Goal: Task Accomplishment & Management: Manage account settings

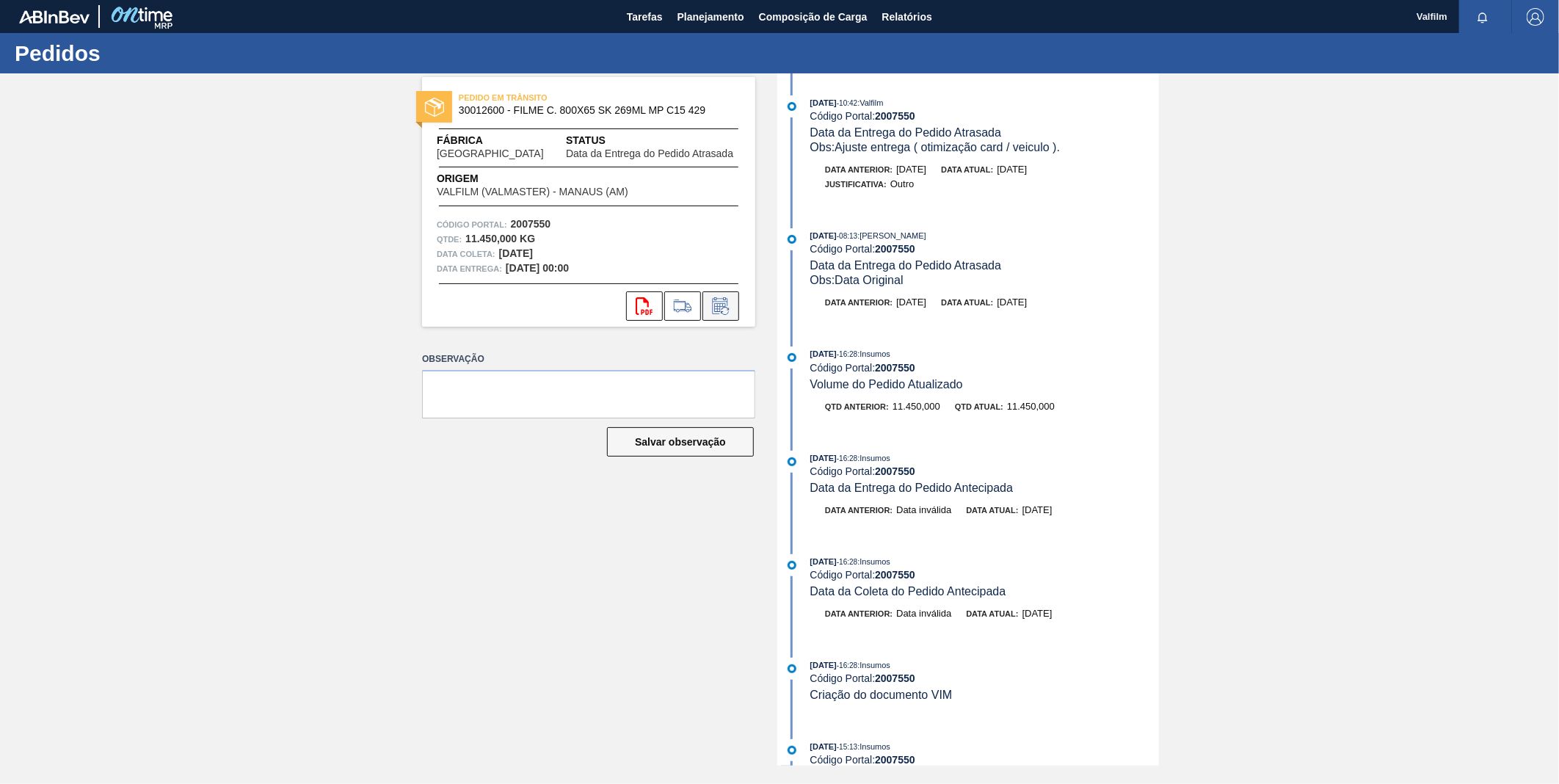
click at [723, 302] on icon at bounding box center [721, 306] width 24 height 18
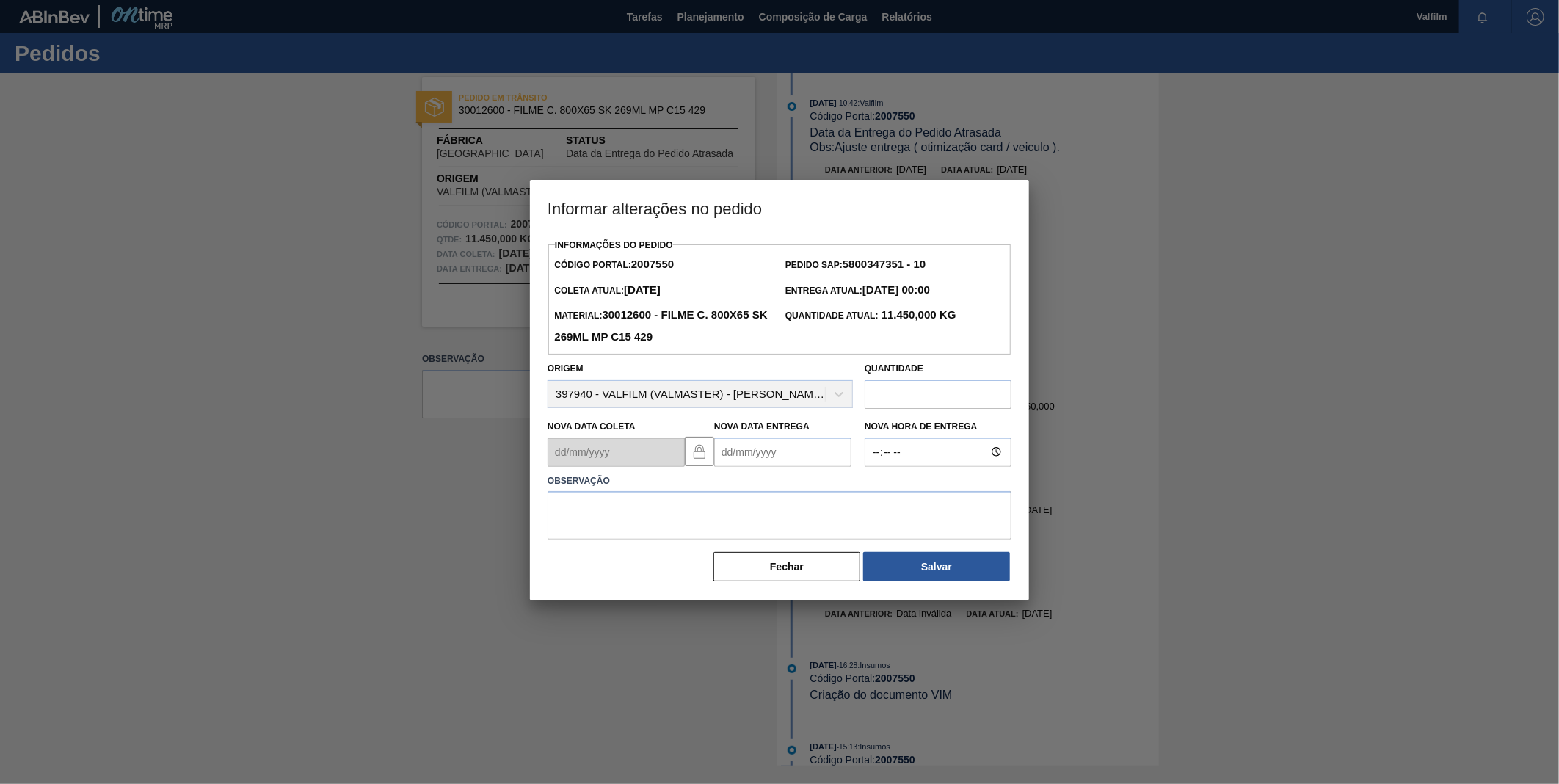
click at [774, 451] on Entrega2007550 "Nova Data Entrega" at bounding box center [783, 452] width 137 height 29
click at [870, 489] on div "setembro 2025" at bounding box center [803, 487] width 176 height 12
click at [874, 493] on button "Next Month" at bounding box center [879, 487] width 11 height 11
click at [806, 563] on div "5 6 7 8 9 10 11" at bounding box center [803, 557] width 167 height 24
click at [803, 562] on div "8" at bounding box center [803, 558] width 19 height 19
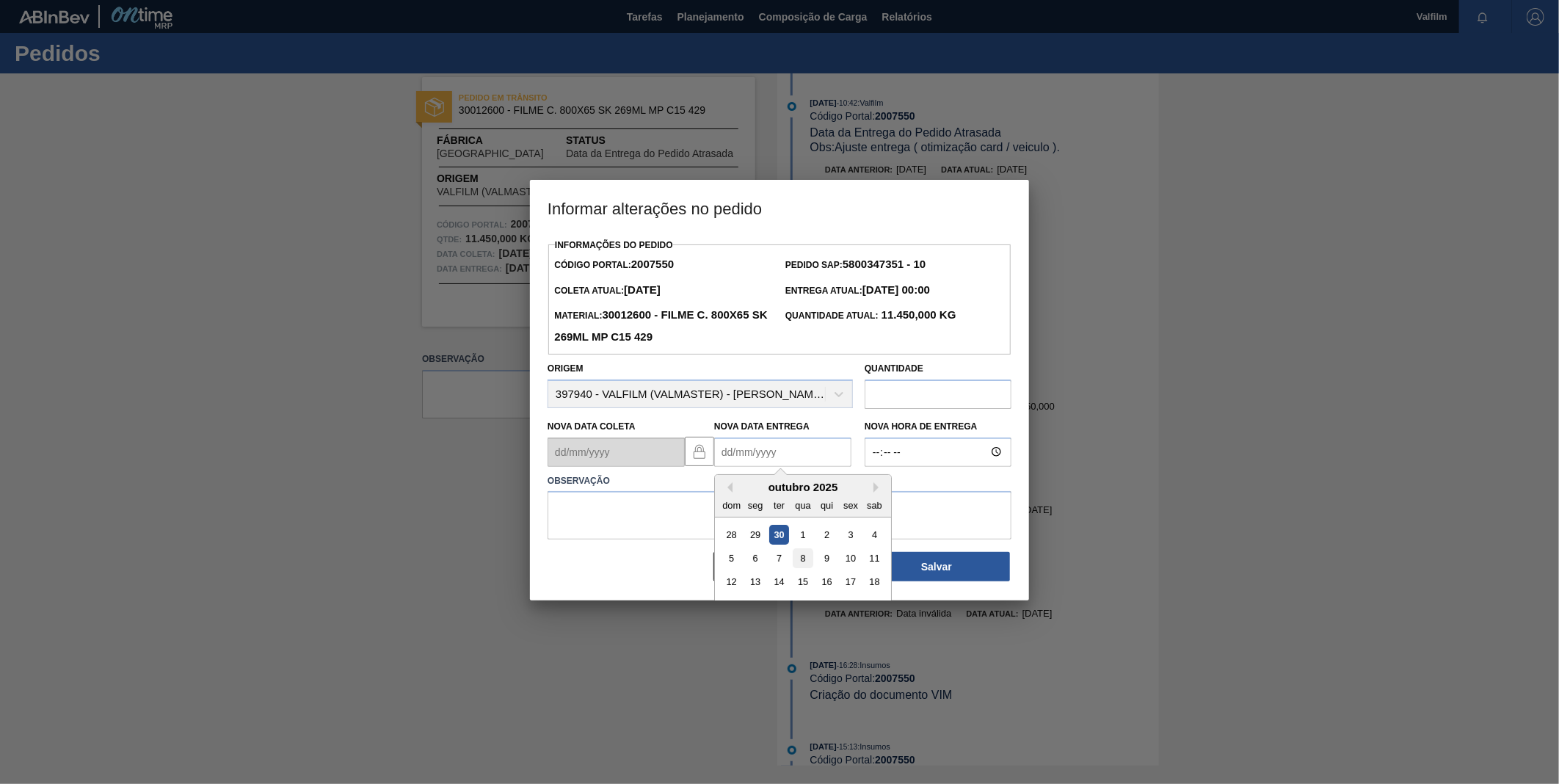
type Entrega2007550 "08/10/2025"
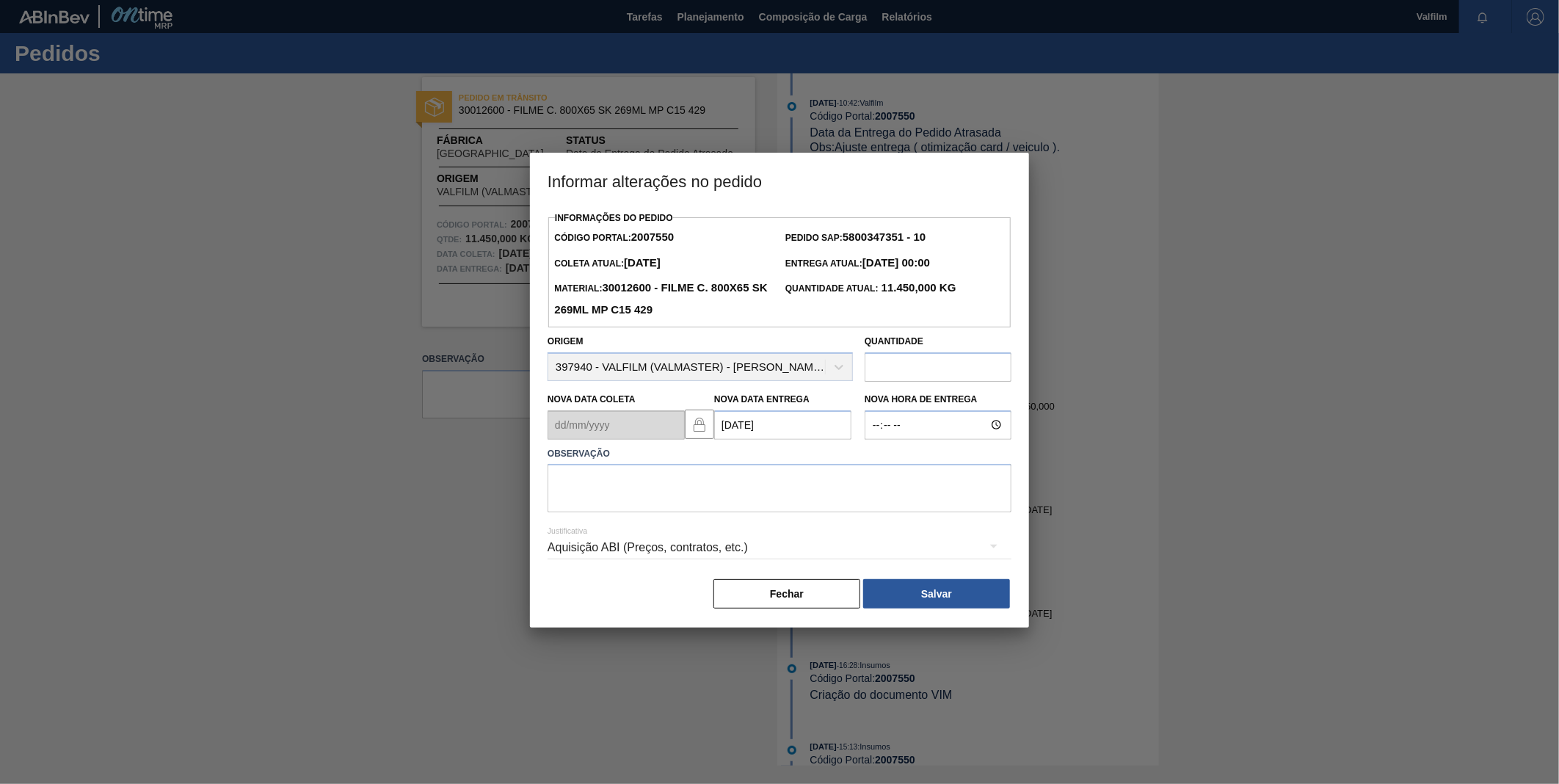
click at [764, 522] on div "Justificativa Aquisição ABI (Preços, contratos, etc.)" at bounding box center [779, 539] width 464 height 53
click at [759, 493] on textarea at bounding box center [779, 487] width 464 height 49
type textarea "ANTECIPAÇÃO CLIENTE"
click at [648, 551] on div "Aquisição ABI (Preços, contratos, etc.)" at bounding box center [779, 547] width 464 height 41
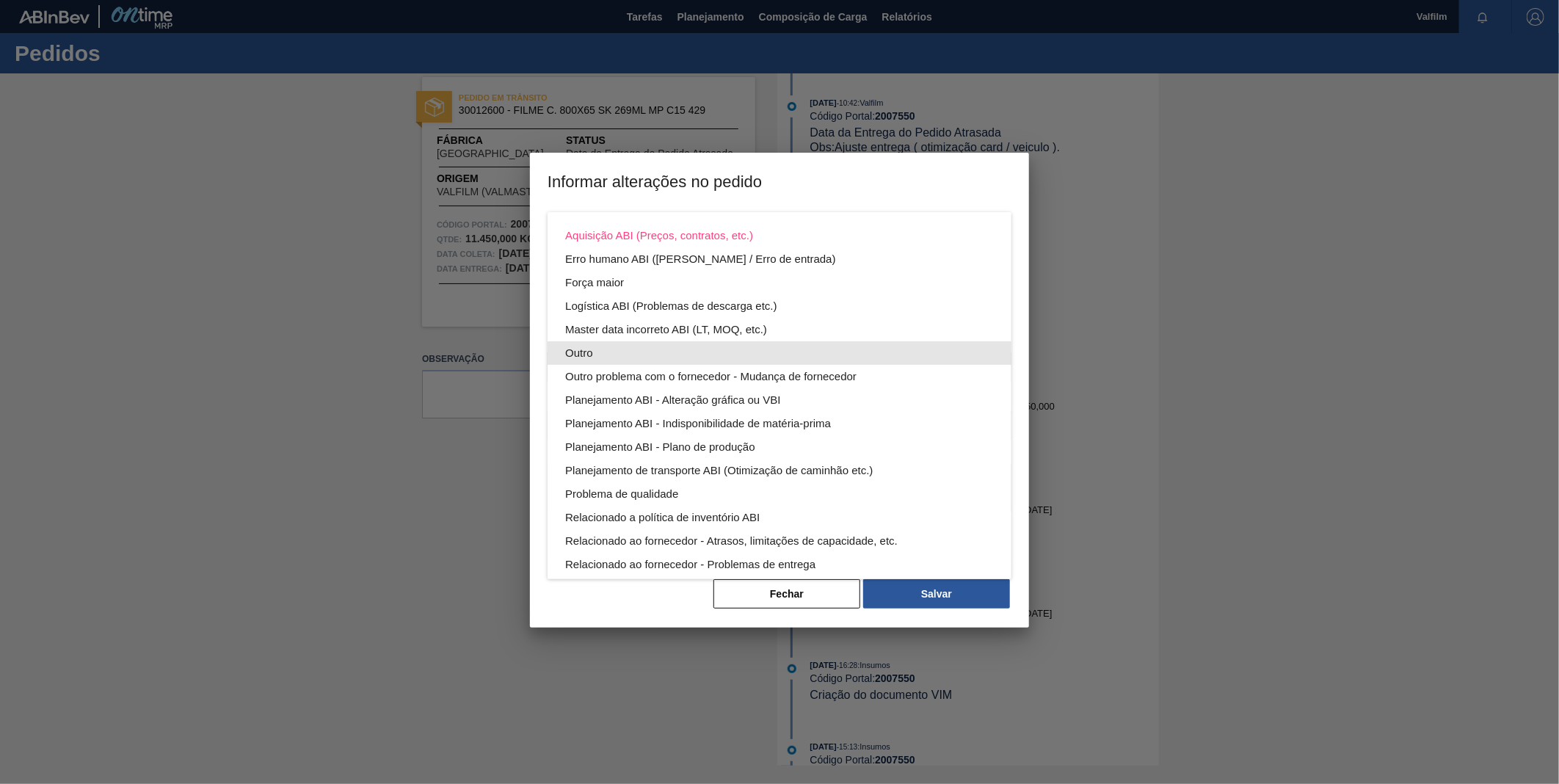
click at [605, 348] on div "Outro" at bounding box center [780, 353] width 429 height 24
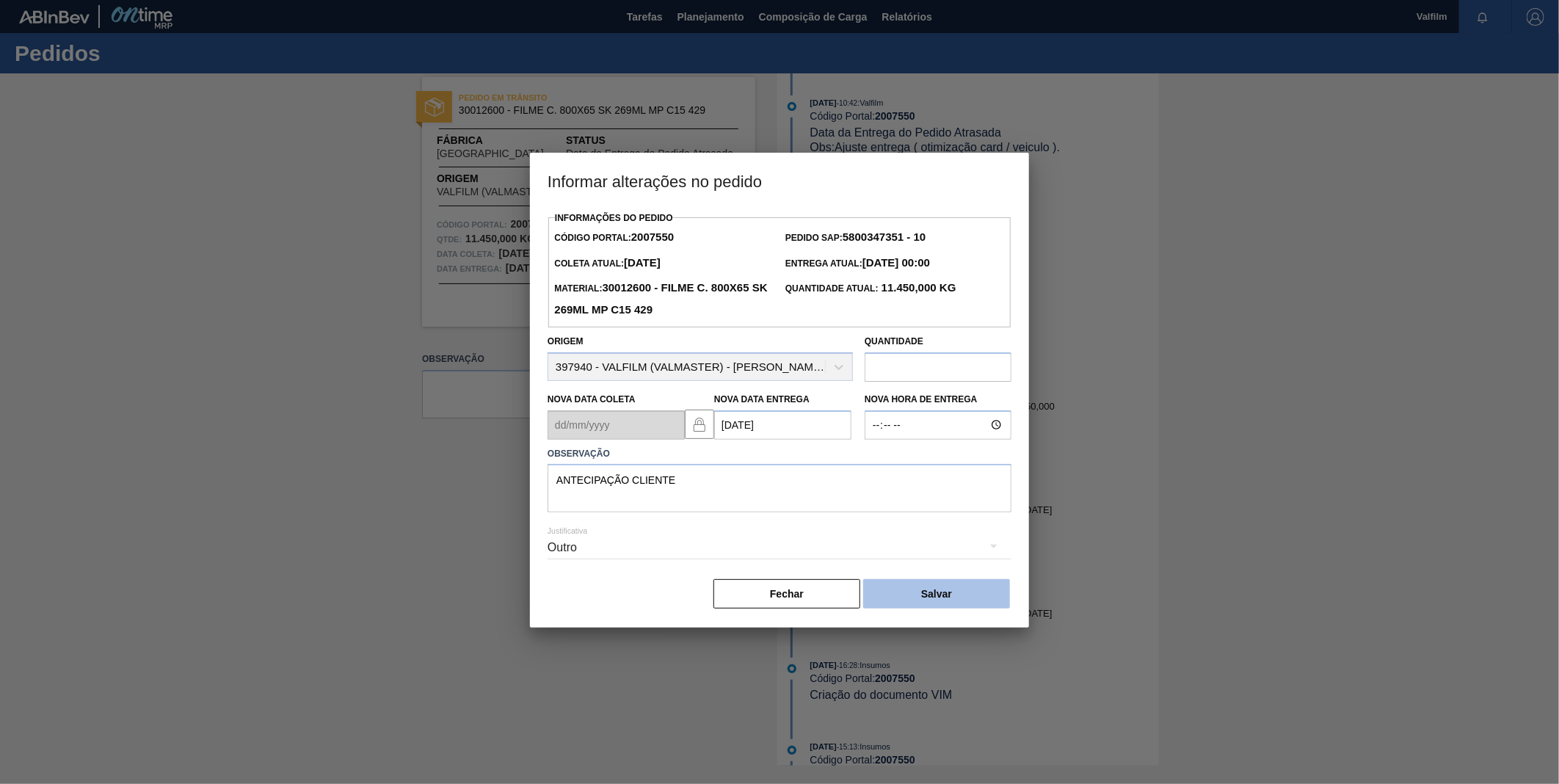
click at [947, 605] on button "Salvar" at bounding box center [937, 594] width 147 height 29
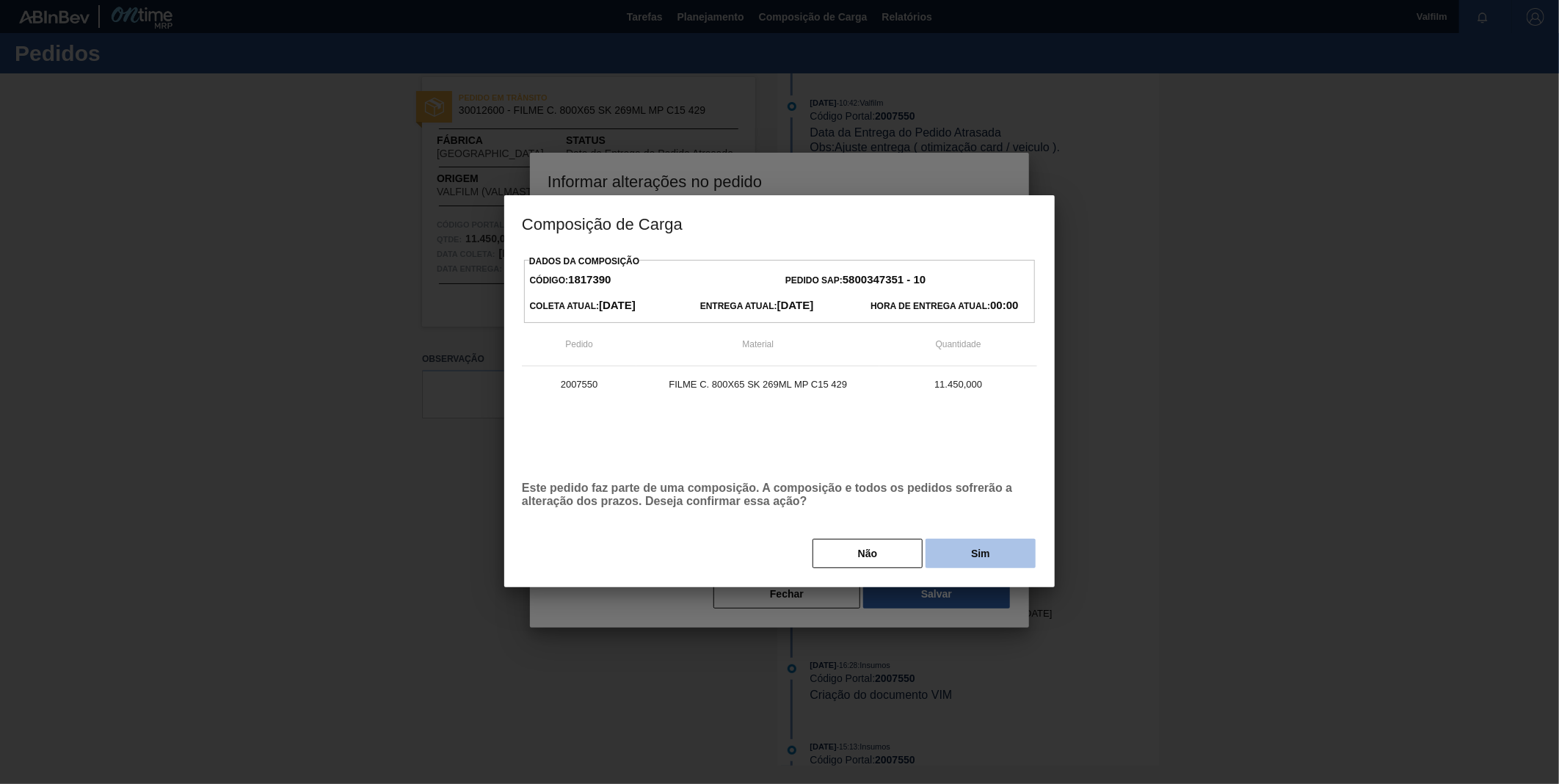
click at [986, 552] on button "Sim" at bounding box center [980, 553] width 110 height 29
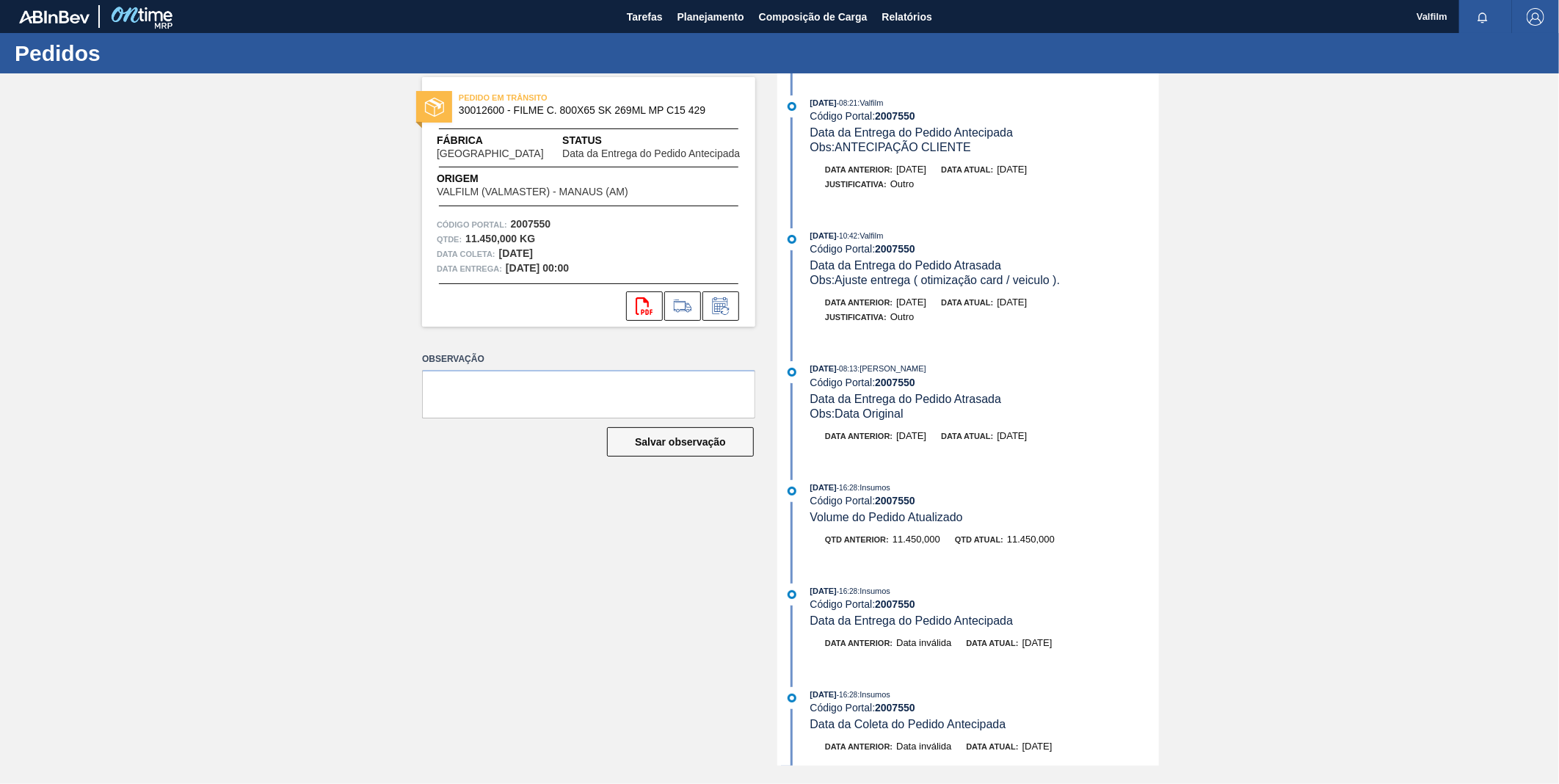
click at [1160, 338] on div "PEDIDO EM TRÂNSITO 30012600 - FILME C. 800X65 SK 269ML MP C15 429 Fábrica Uberl…" at bounding box center [779, 419] width 1559 height 692
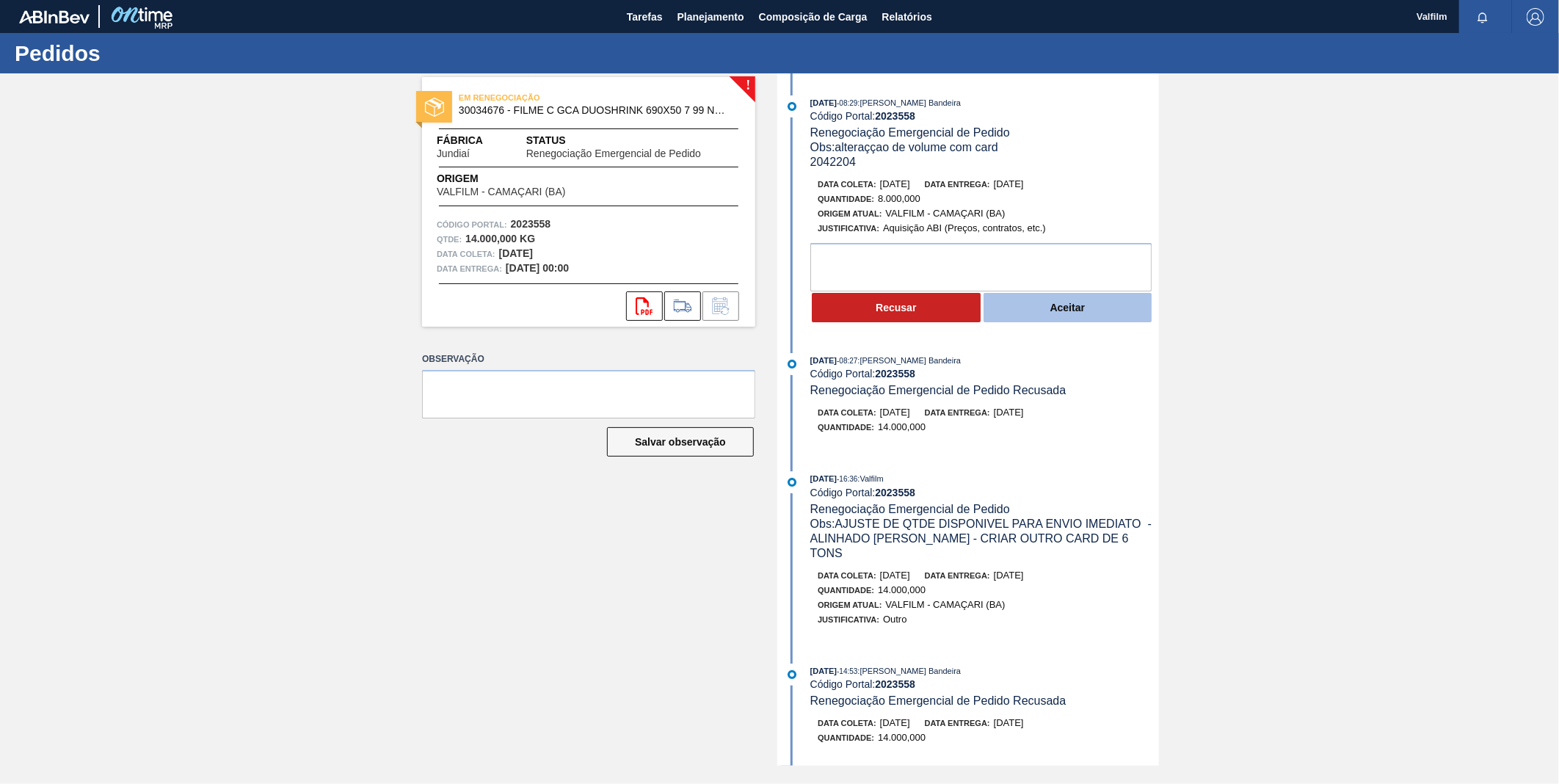
click at [1059, 312] on button "Aceitar" at bounding box center [1068, 307] width 169 height 29
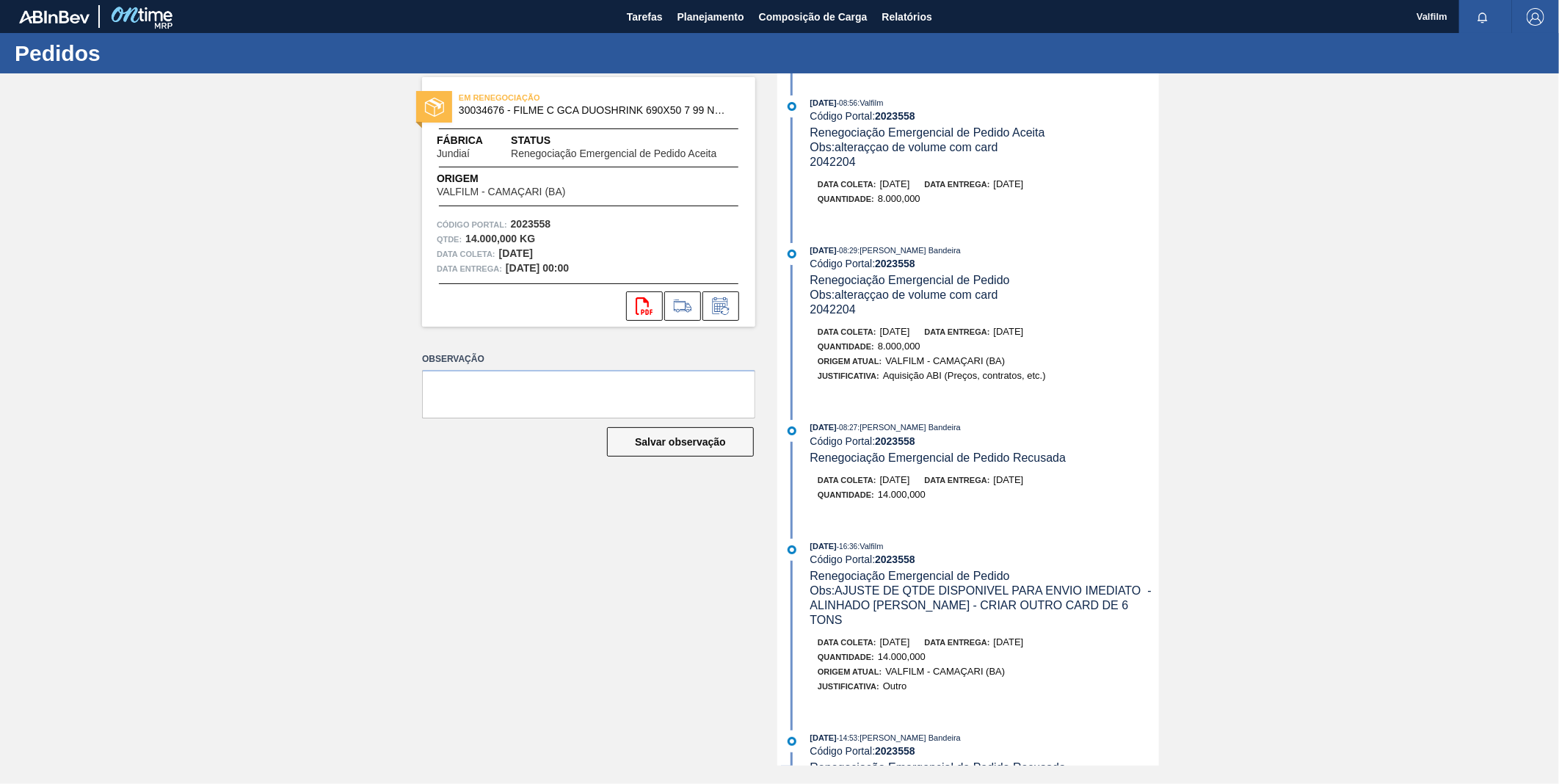
click at [900, 113] on strong "2023558" at bounding box center [895, 115] width 41 height 12
click at [900, 114] on strong "2023558" at bounding box center [895, 115] width 41 height 12
copy strong "2023558"
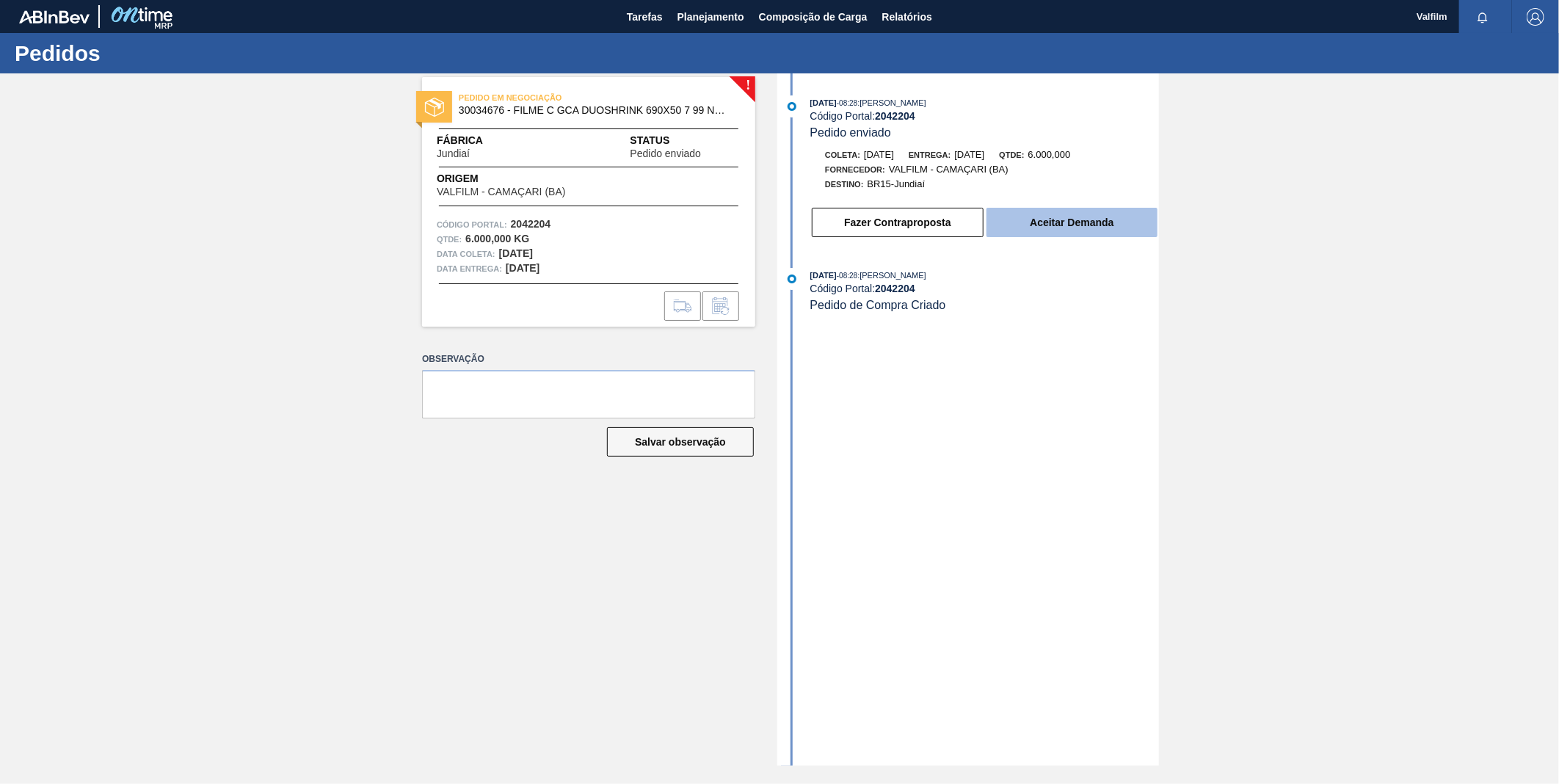
click at [1096, 231] on button "Aceitar Demanda" at bounding box center [1072, 221] width 171 height 29
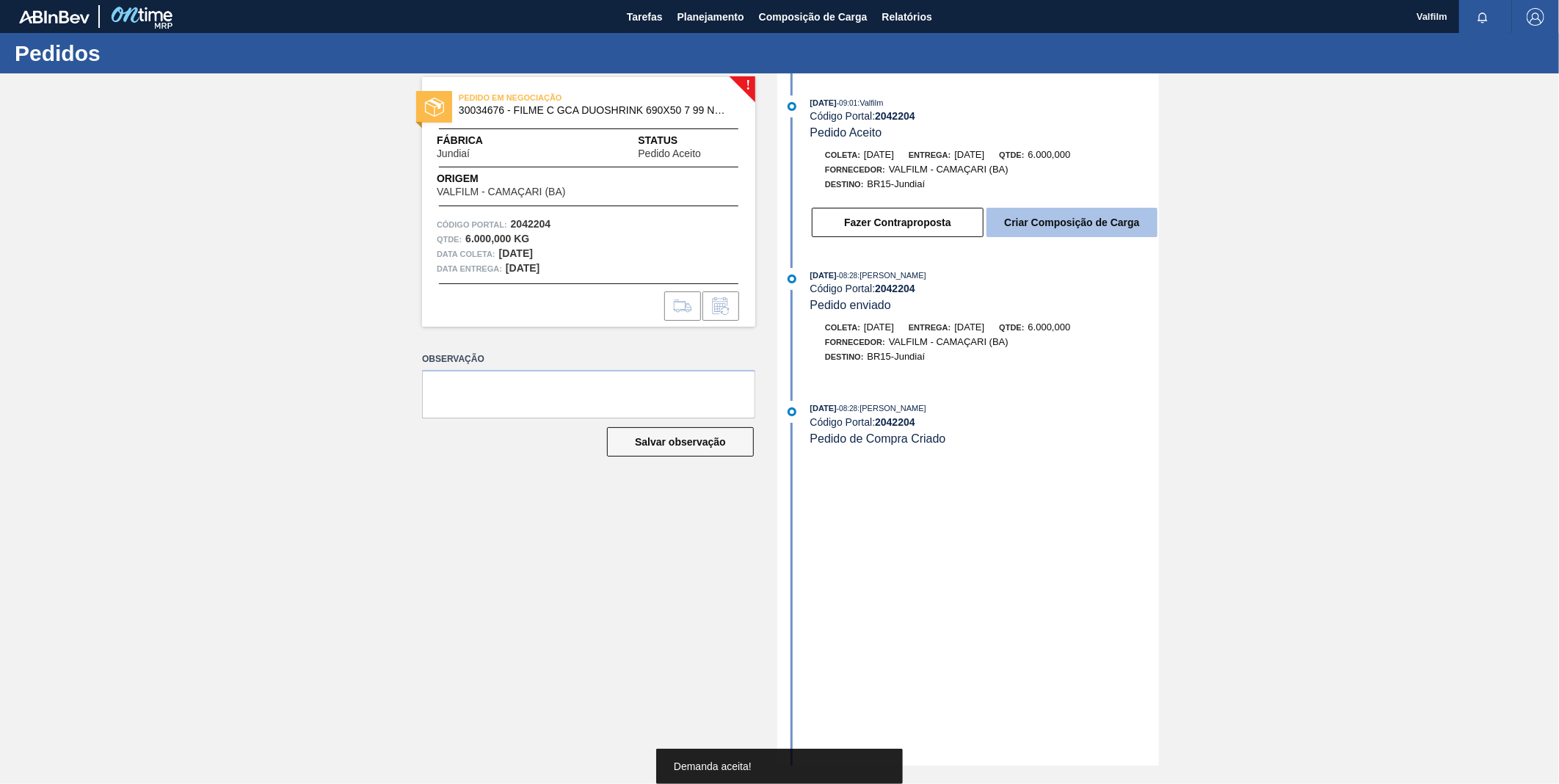
click at [1045, 224] on button "Criar Composição de Carga" at bounding box center [1072, 221] width 171 height 29
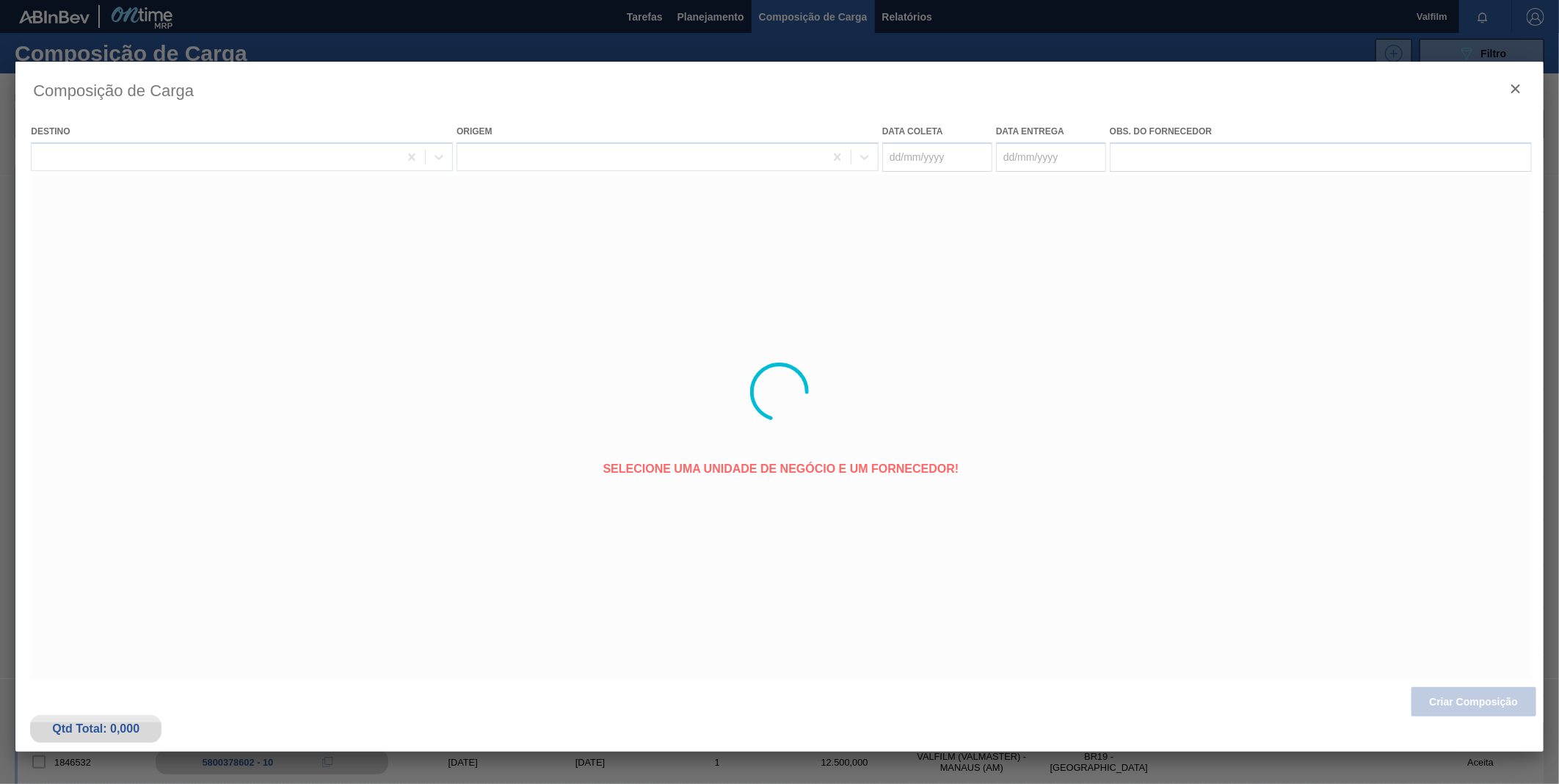
type coleta "[DATE]"
type entrega "[DATE]"
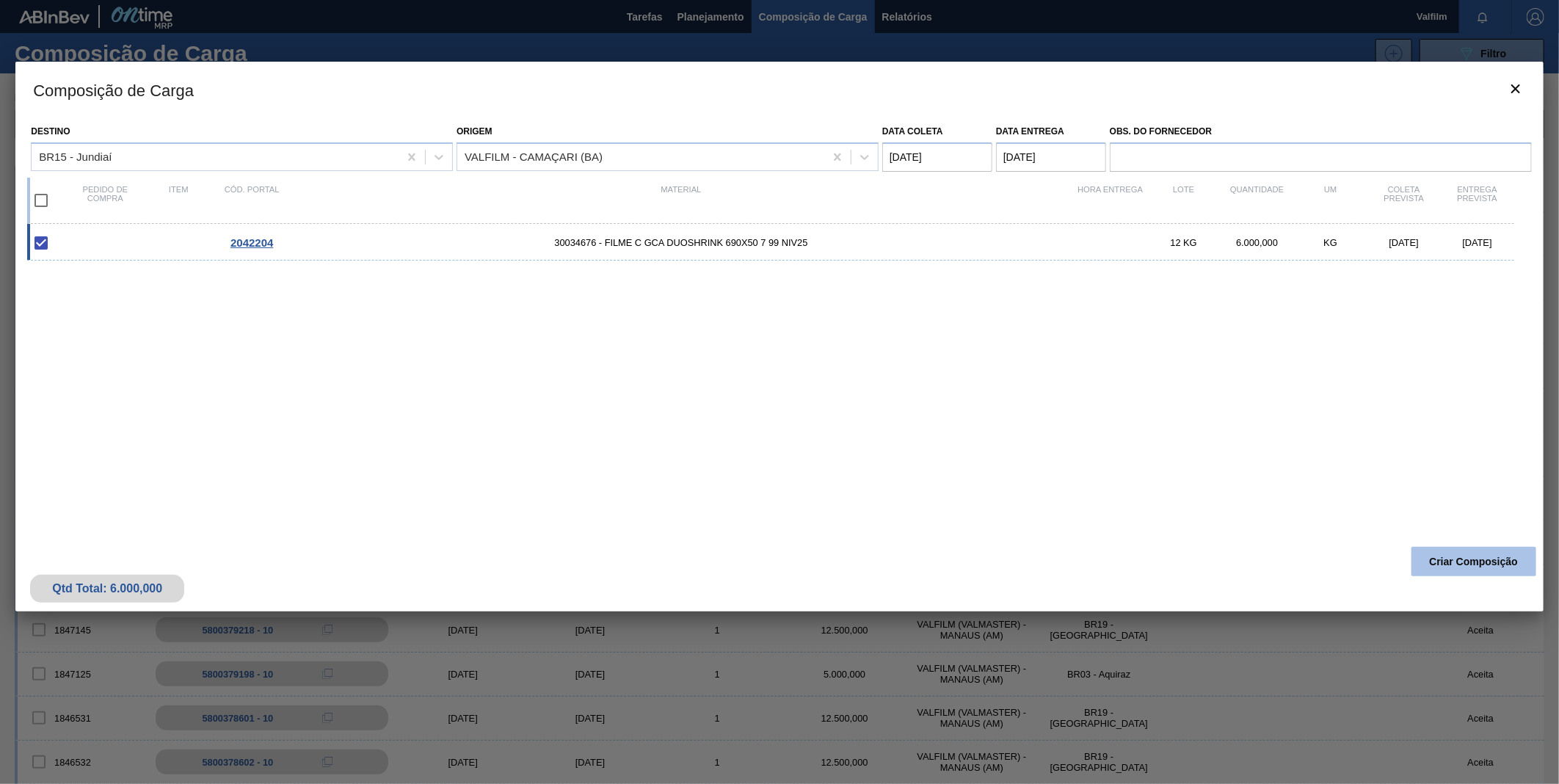
click at [1447, 558] on button "Criar Composição" at bounding box center [1474, 561] width 125 height 29
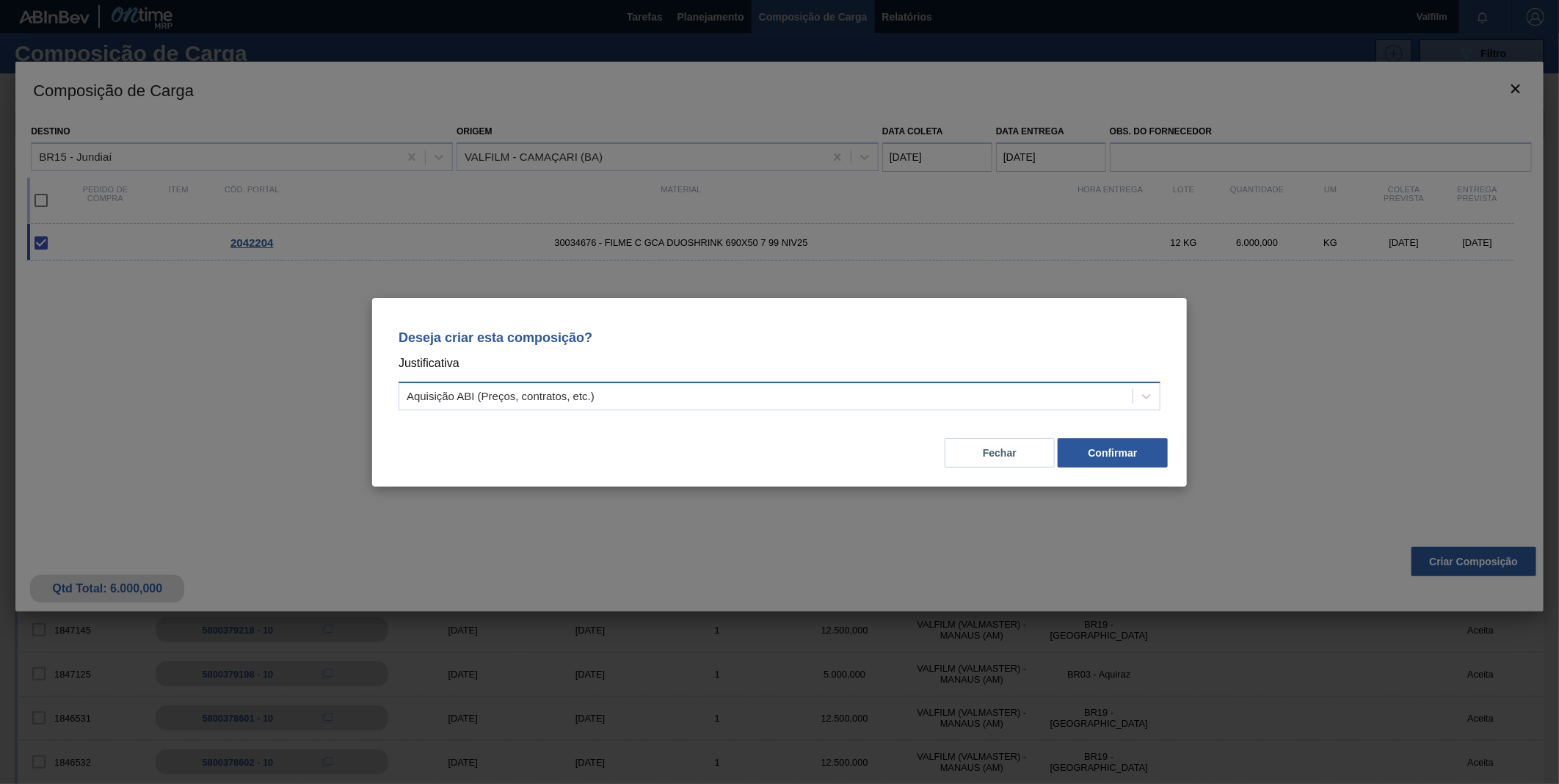
click at [708, 391] on div "Aquisição ABI (Preços, contratos, etc.)" at bounding box center [766, 396] width 733 height 21
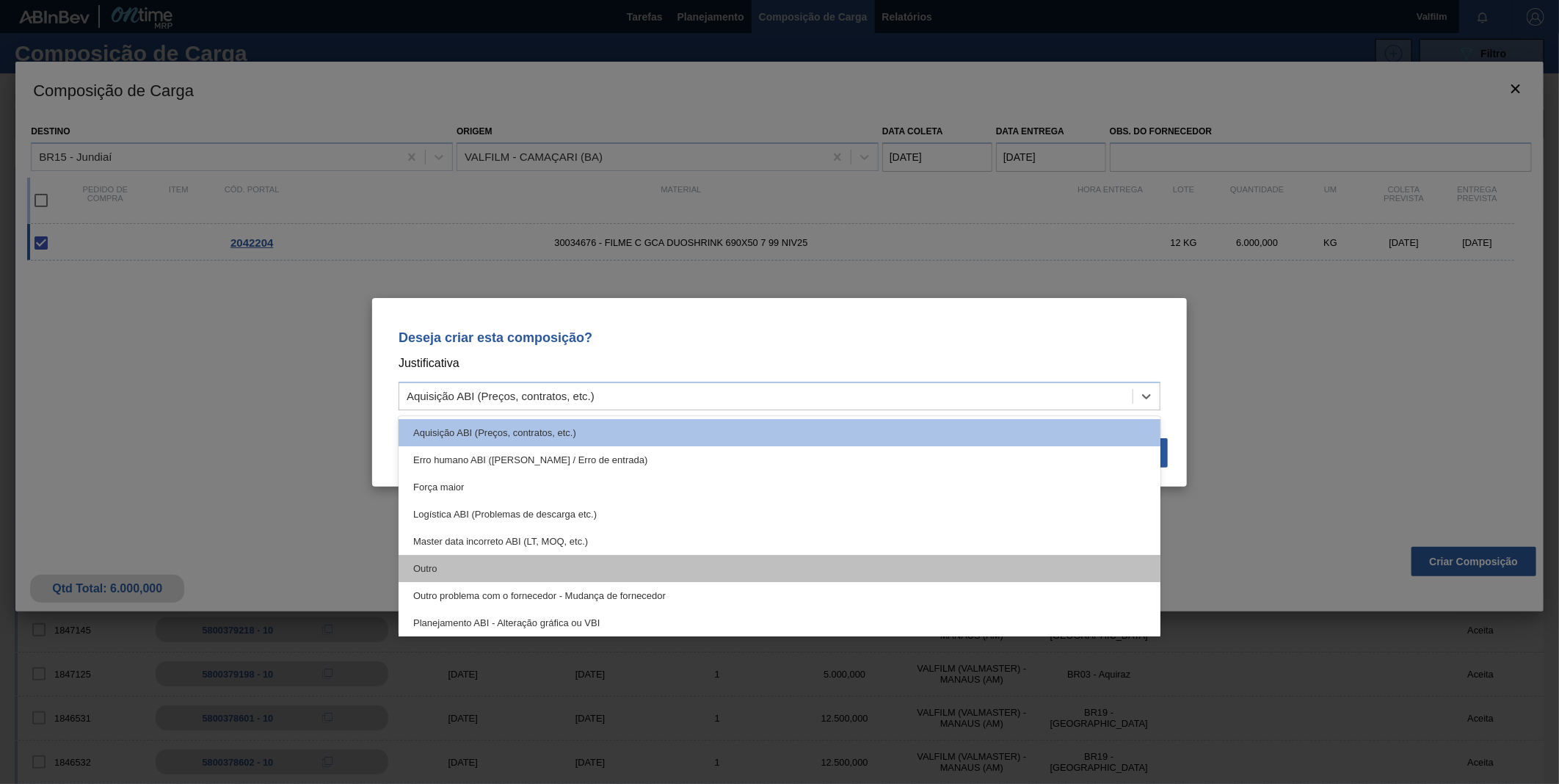
click at [456, 562] on div "Outro" at bounding box center [780, 568] width 762 height 27
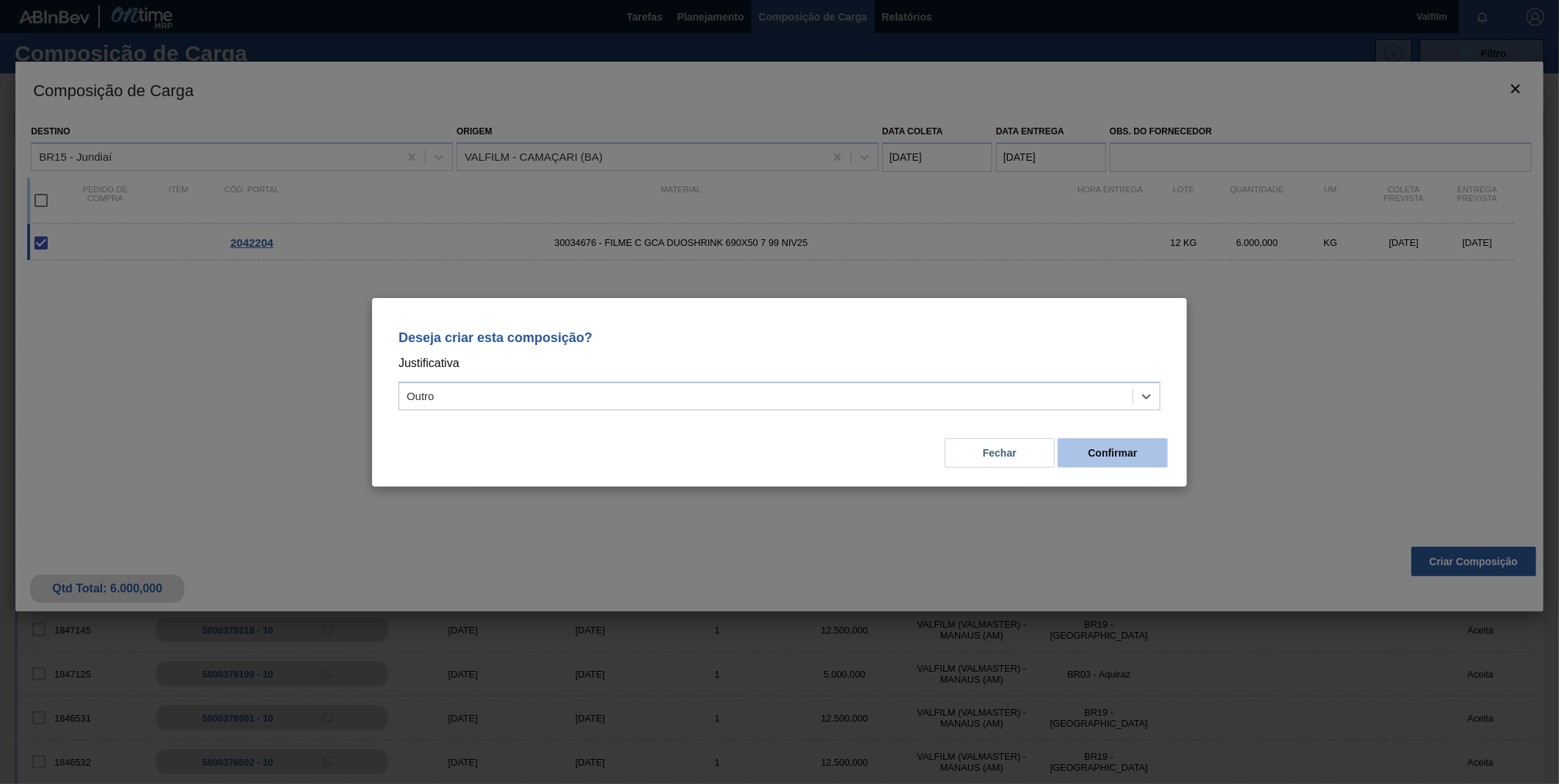
click at [1083, 453] on button "Confirmar" at bounding box center [1113, 452] width 110 height 29
